Goal: Navigation & Orientation: Go to known website

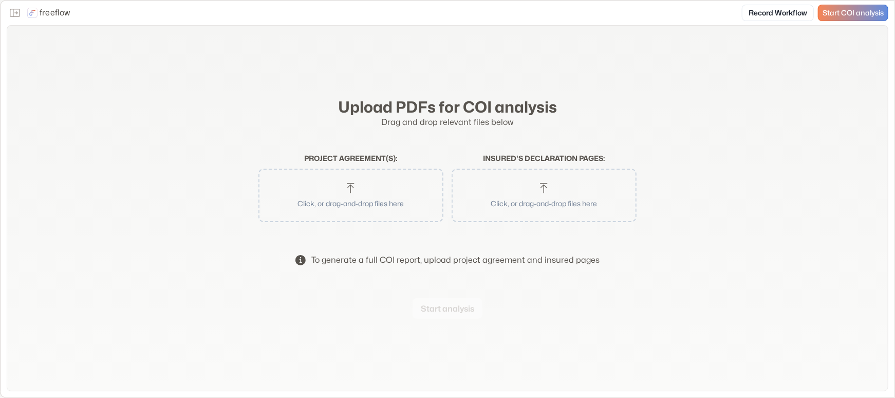
click at [23, 13] on div "freeflow" at bounding box center [41, 13] width 68 height 16
click at [21, 13] on icon "Close the sidebar" at bounding box center [15, 13] width 12 height 12
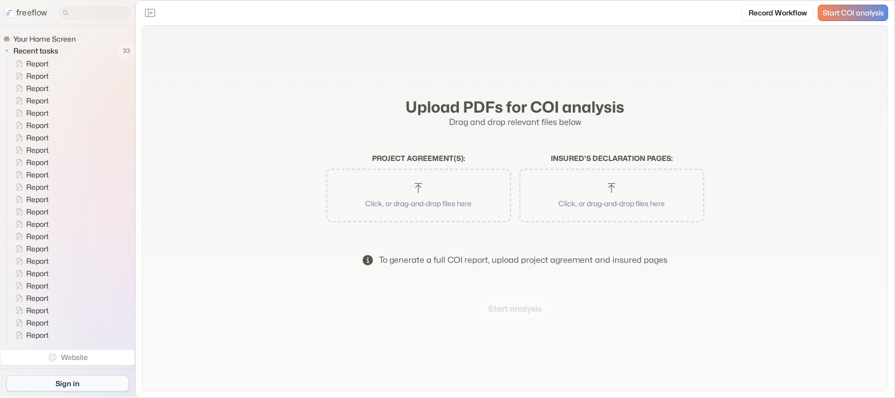
click at [73, 385] on link "Sign in" at bounding box center [67, 383] width 123 height 16
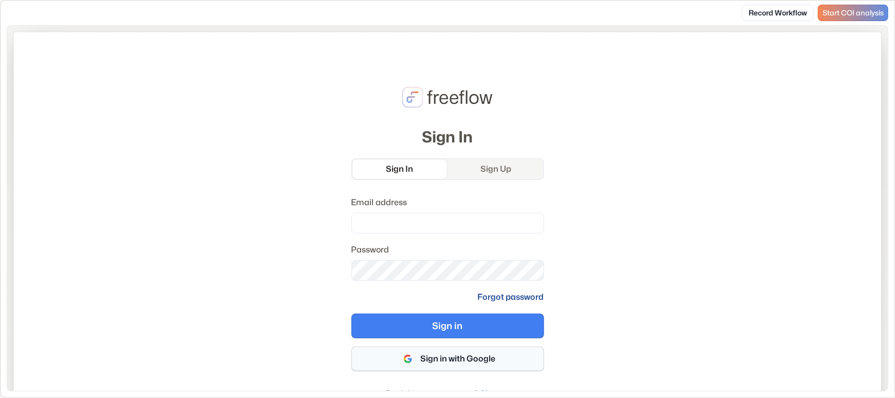
click at [417, 354] on button "Sign in with Google" at bounding box center [447, 358] width 193 height 25
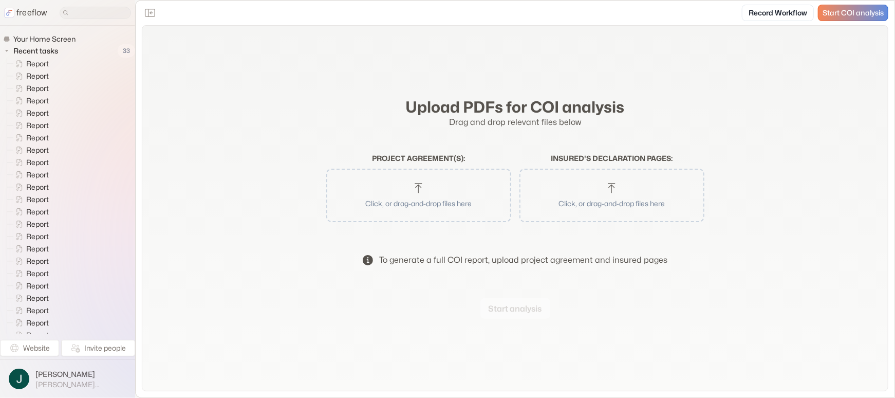
click at [32, 15] on p "freeflow" at bounding box center [31, 13] width 31 height 12
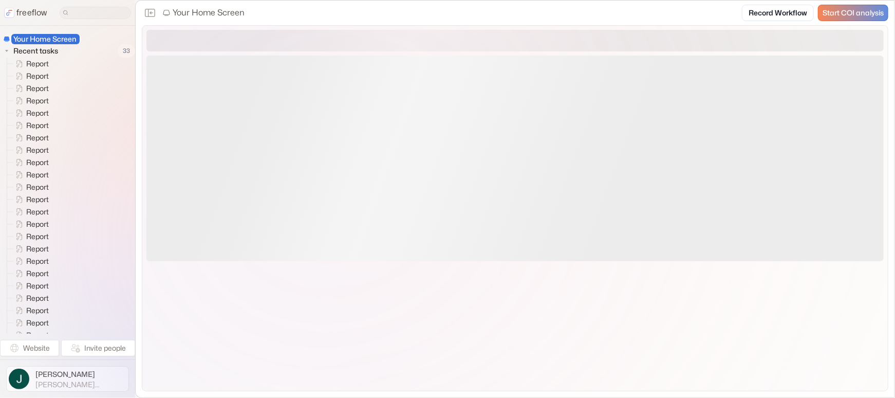
click at [102, 377] on button "Jason Christiansen jason@freeflow.ai" at bounding box center [67, 379] width 123 height 26
click at [180, 381] on button "Sign out" at bounding box center [172, 378] width 64 height 16
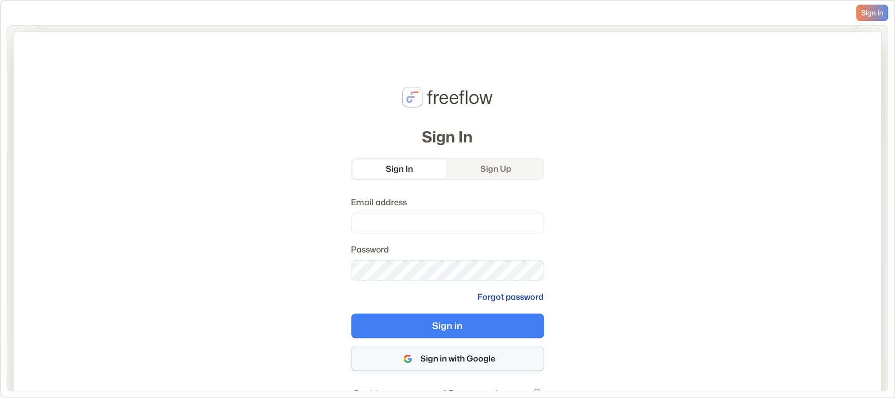
click at [451, 359] on button "Sign in with Google" at bounding box center [447, 358] width 193 height 25
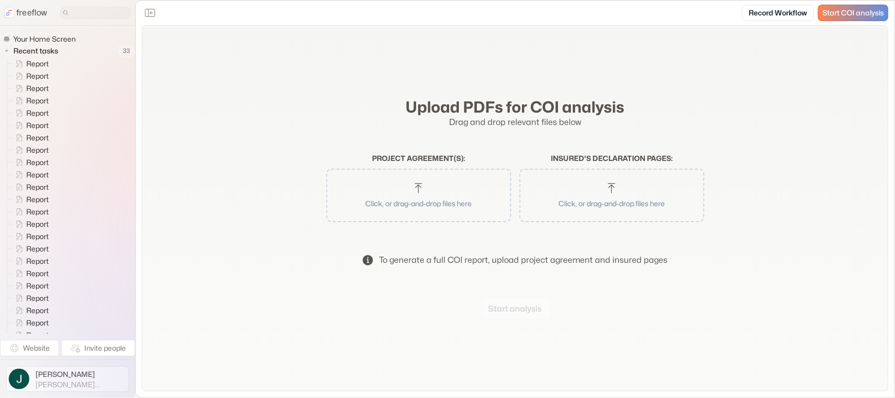
click at [84, 374] on span "Jason Christiansen" at bounding box center [80, 374] width 91 height 10
click at [154, 380] on icon "button" at bounding box center [155, 378] width 7 height 7
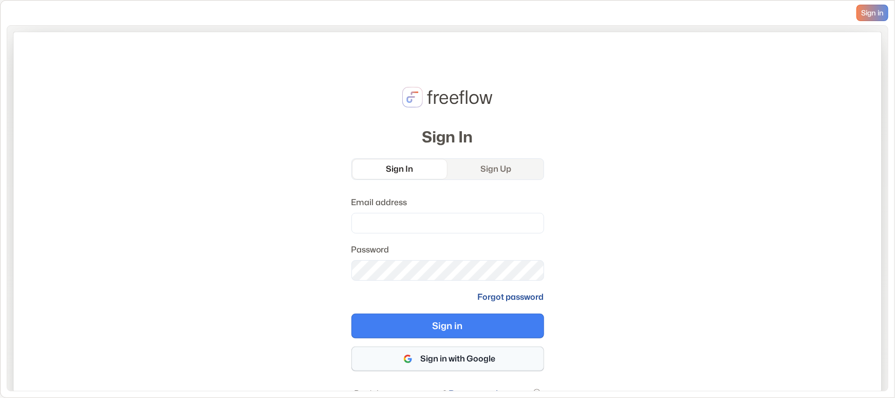
click at [443, 357] on button "Sign in with Google" at bounding box center [447, 358] width 193 height 25
